Goal: Information Seeking & Learning: Learn about a topic

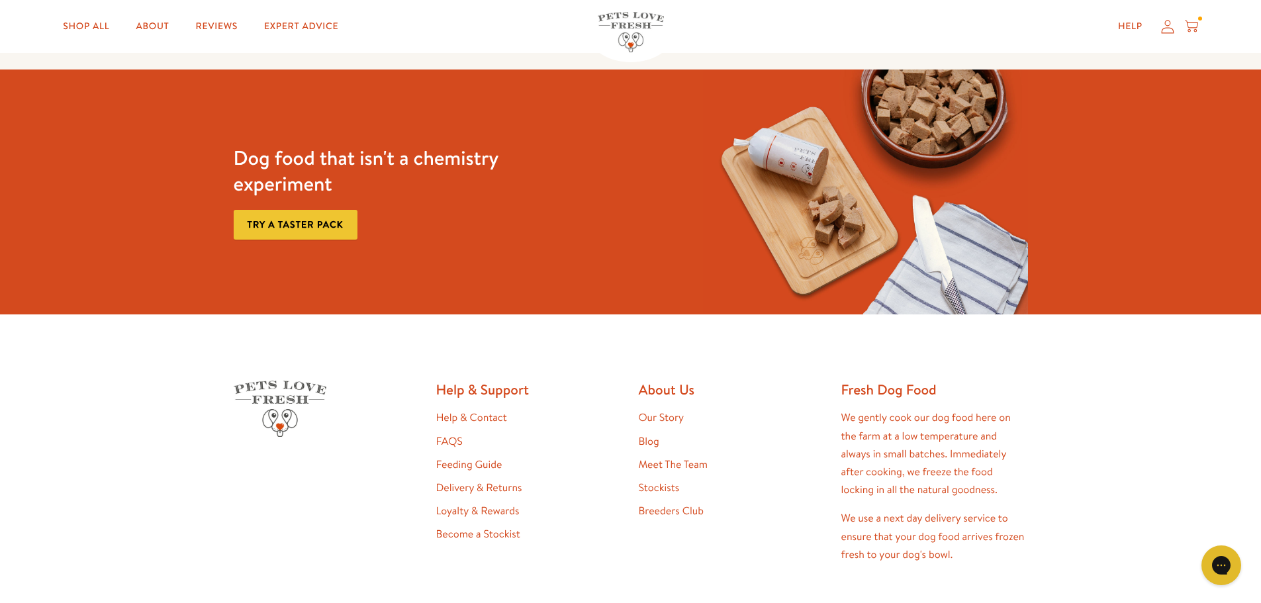
scroll to position [2052, 0]
click at [488, 461] on link "Feeding Guide" at bounding box center [469, 464] width 66 height 15
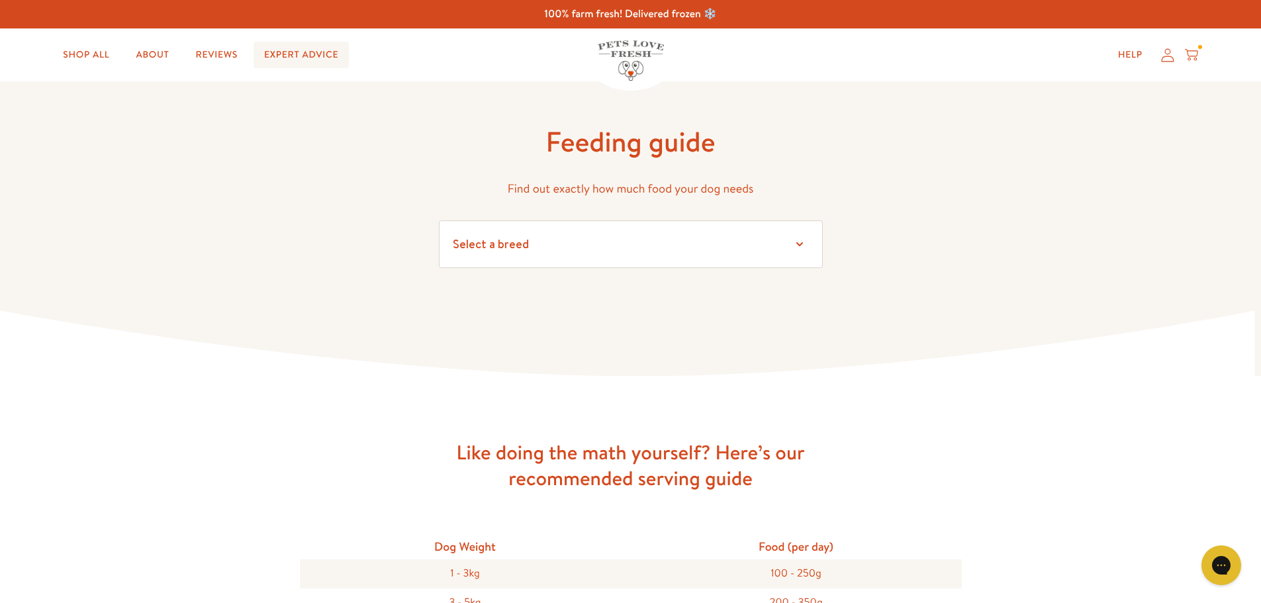
click at [309, 52] on link "Expert Advice" at bounding box center [301, 55] width 95 height 26
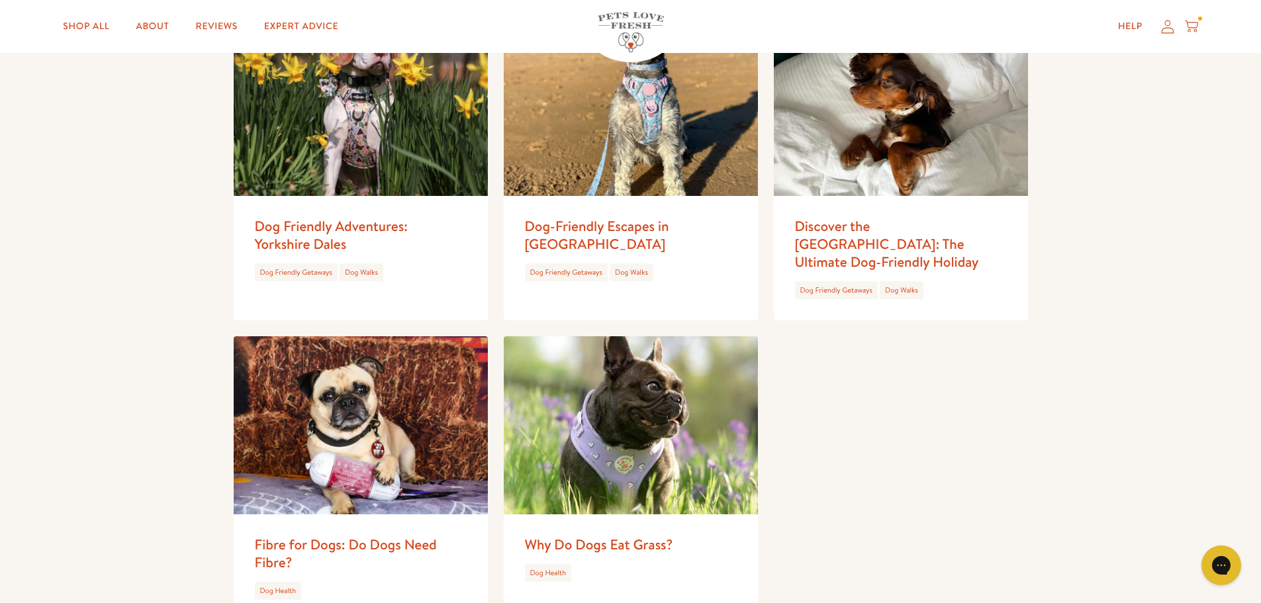
scroll to position [1523, 0]
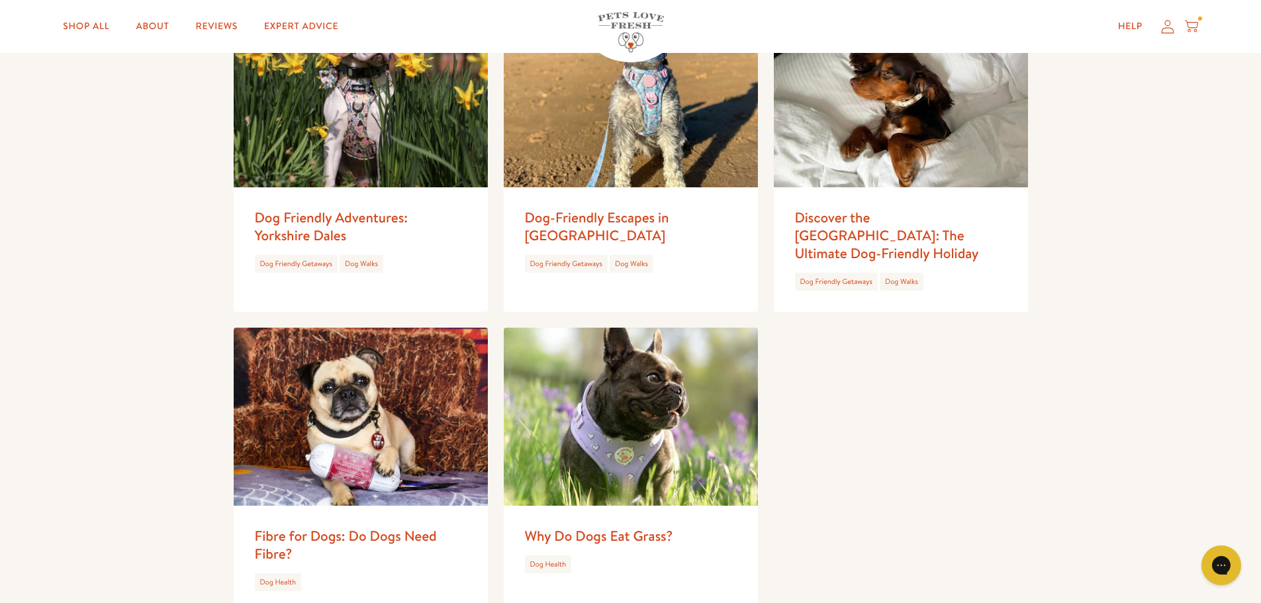
click at [677, 412] on img at bounding box center [631, 417] width 254 height 178
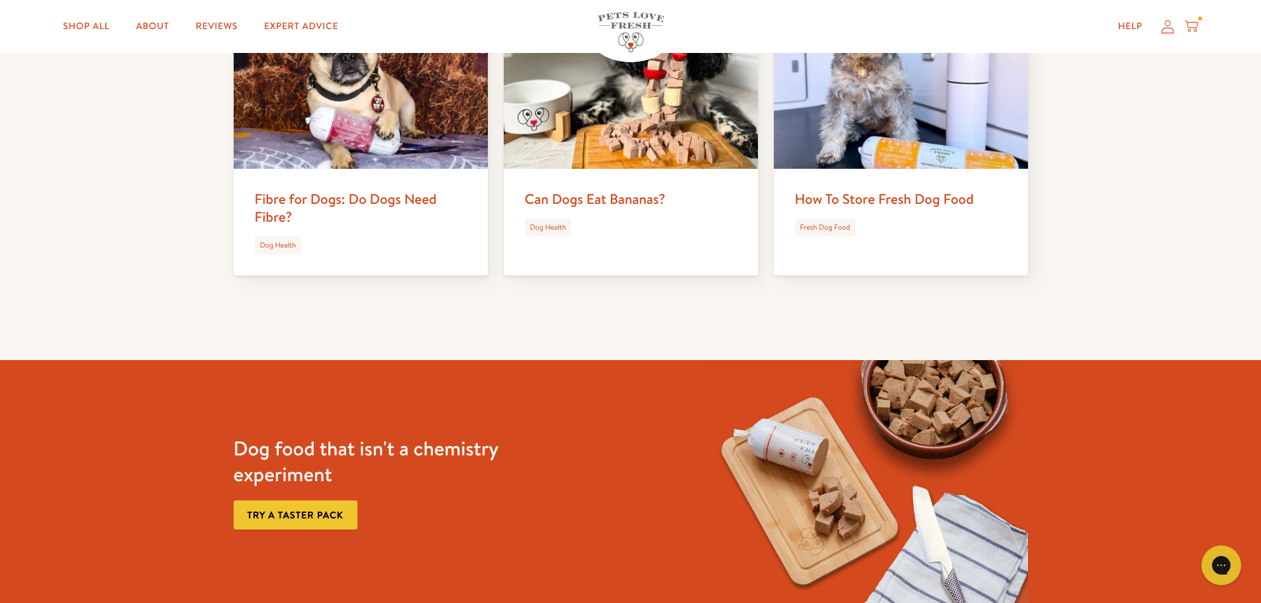
scroll to position [2648, 0]
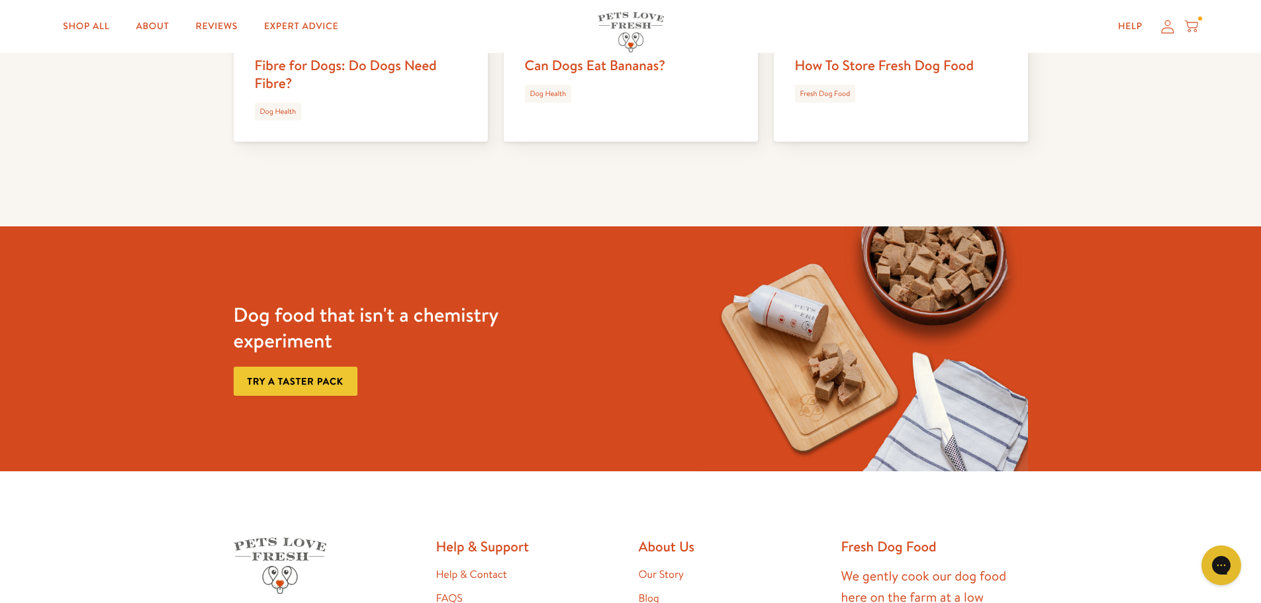
click at [320, 382] on link "Try a taster pack" at bounding box center [296, 382] width 124 height 30
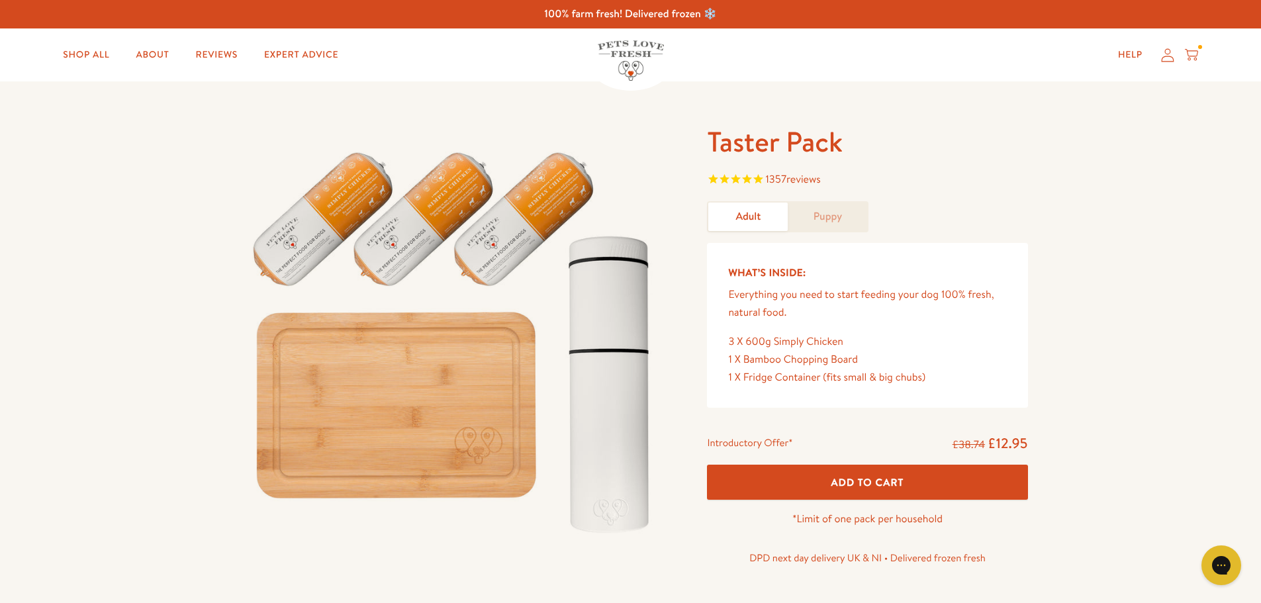
click at [794, 183] on span "reviews" at bounding box center [804, 179] width 34 height 15
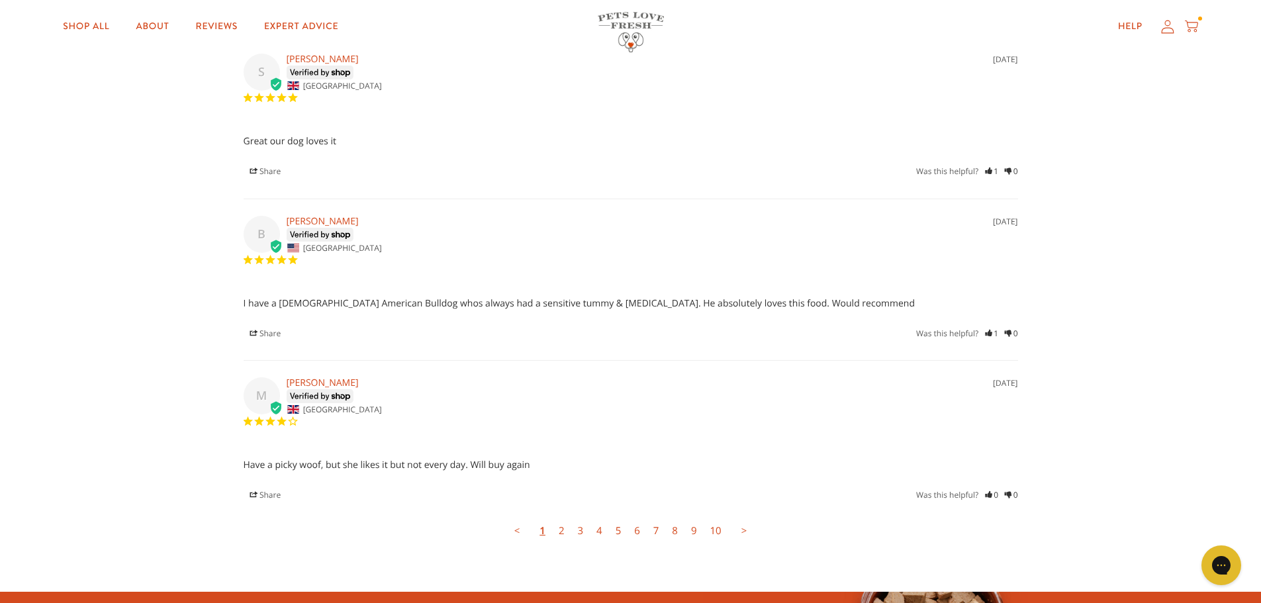
scroll to position [3576, 0]
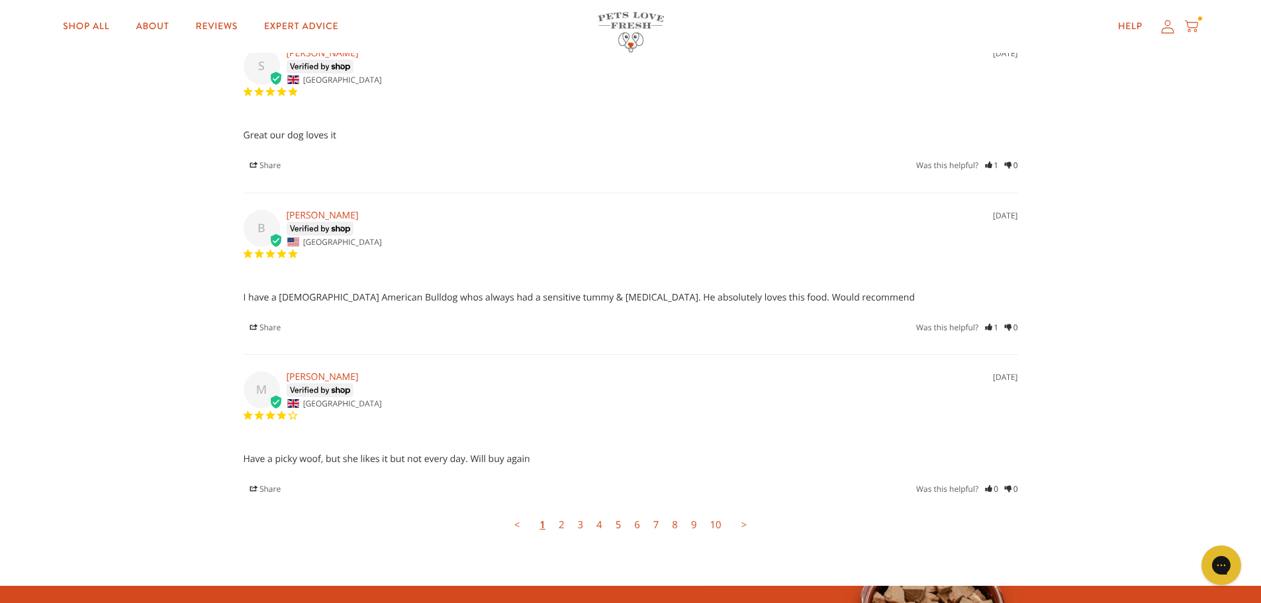
click at [744, 512] on link ">" at bounding box center [744, 525] width 19 height 26
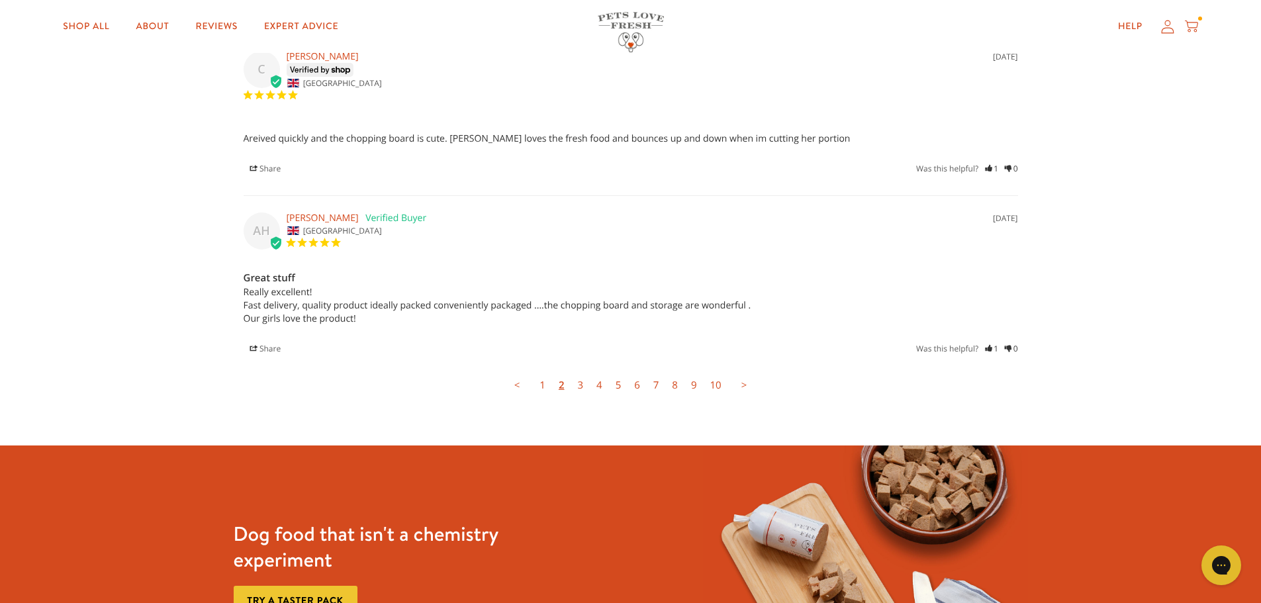
scroll to position [3931, 0]
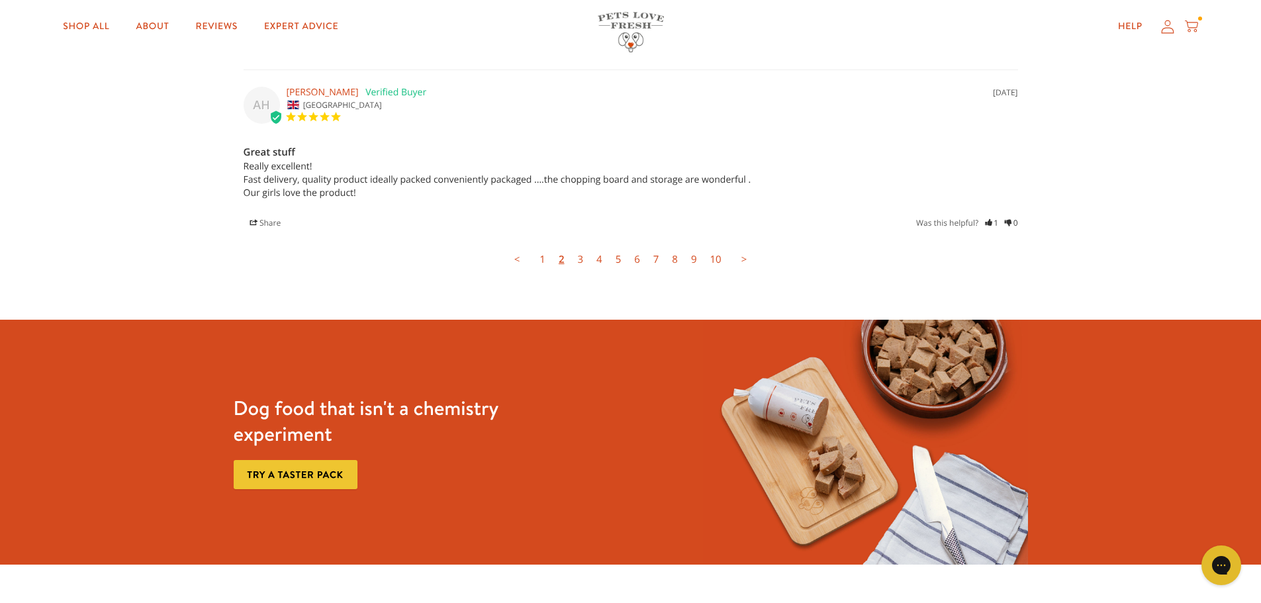
click at [739, 246] on link ">" at bounding box center [744, 259] width 19 height 26
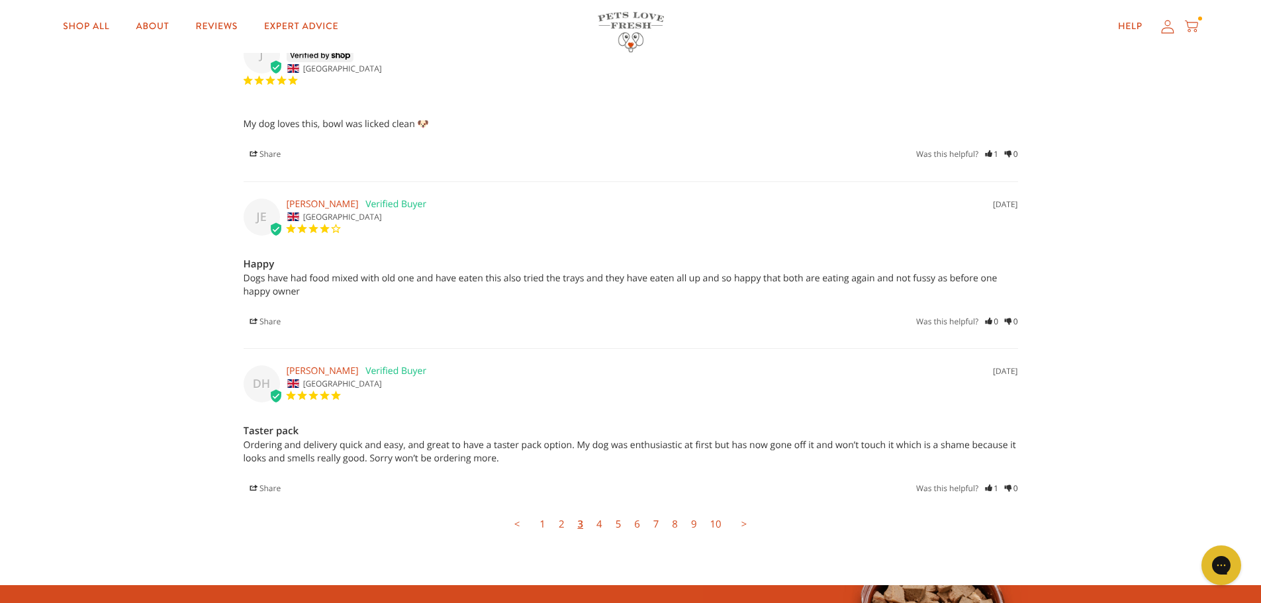
scroll to position [3663, 0]
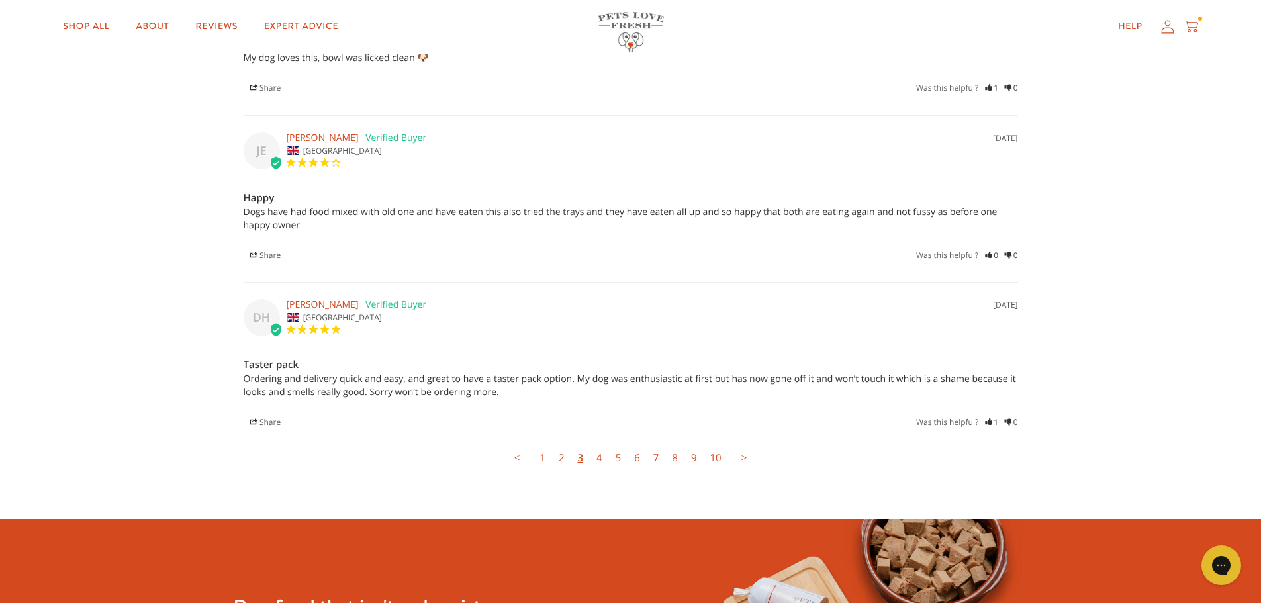
click at [738, 445] on link ">" at bounding box center [744, 458] width 19 height 26
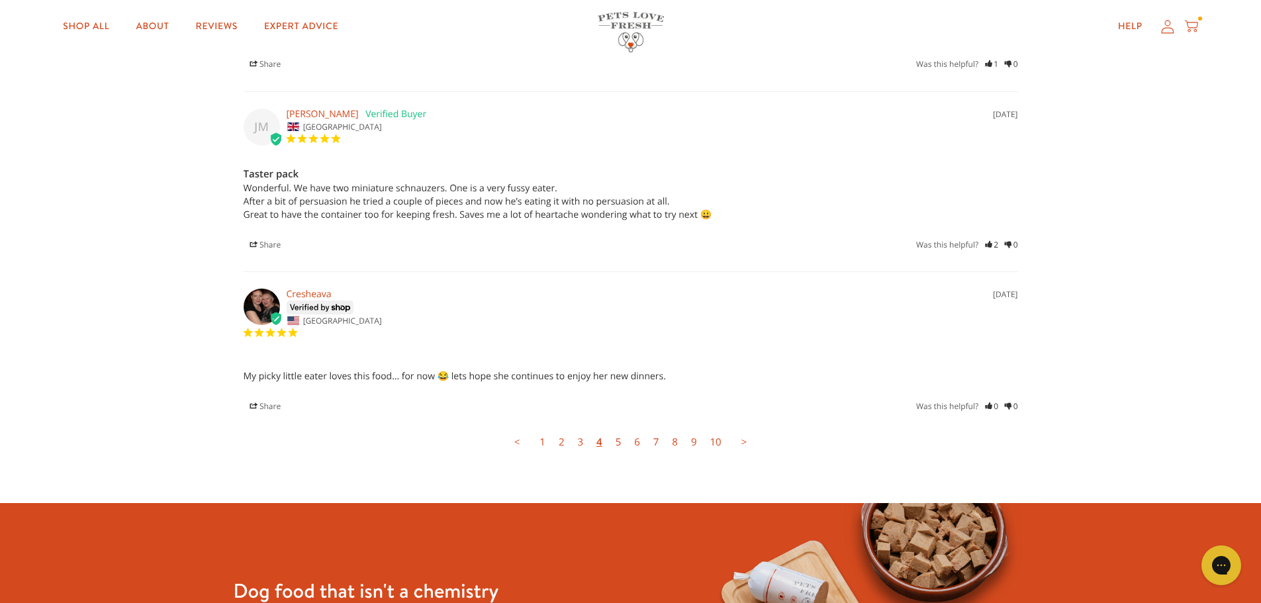
scroll to position [3729, 0]
